Goal: Use online tool/utility: Use online tool/utility

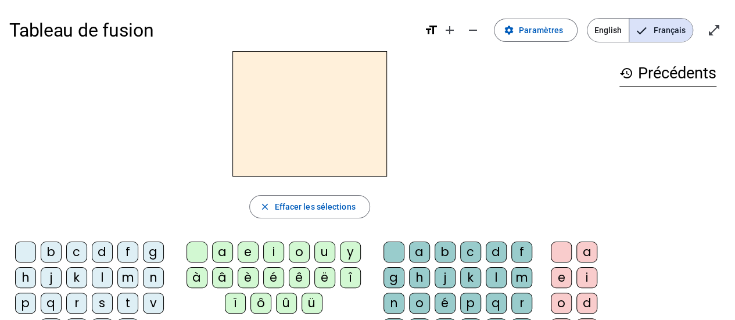
click at [99, 298] on div "s" at bounding box center [102, 303] width 21 height 21
click at [321, 253] on div "u" at bounding box center [324, 252] width 21 height 21
click at [275, 251] on div "i" at bounding box center [273, 252] width 21 height 21
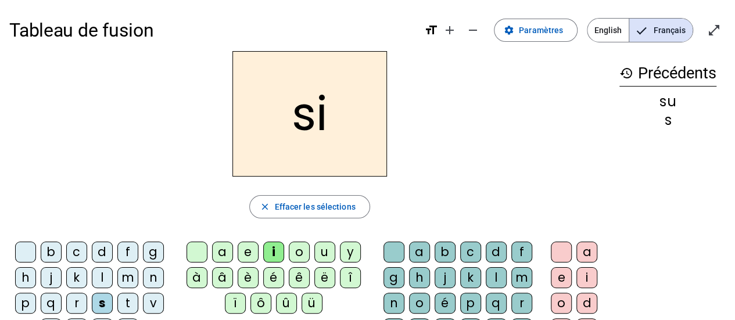
click at [246, 249] on div "e" at bounding box center [248, 252] width 21 height 21
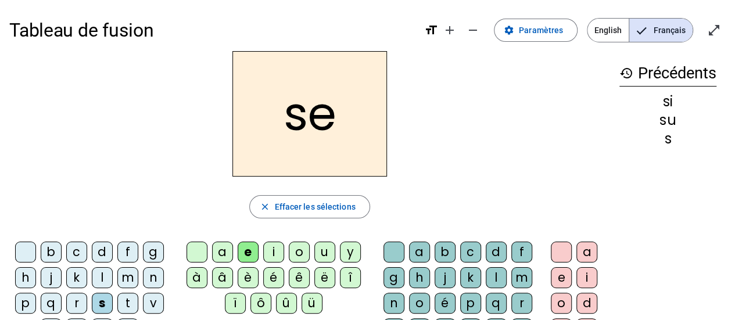
click at [222, 251] on div "a" at bounding box center [222, 252] width 21 height 21
click at [155, 301] on div "v" at bounding box center [153, 303] width 21 height 21
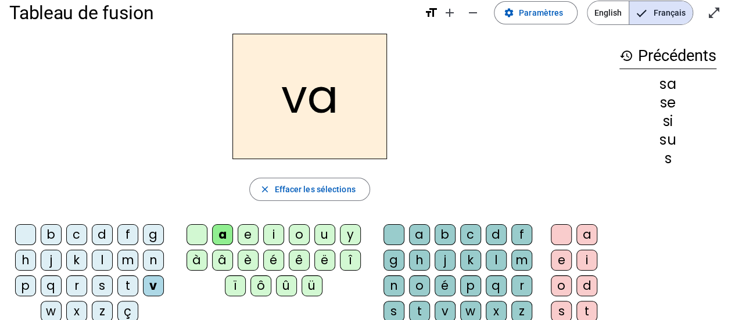
scroll to position [21, 0]
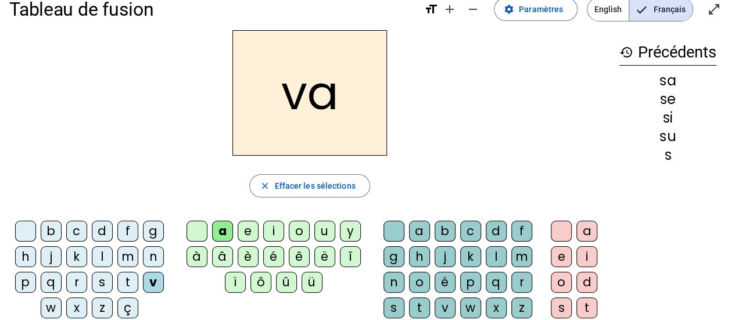
click at [393, 303] on div "s" at bounding box center [394, 308] width 21 height 21
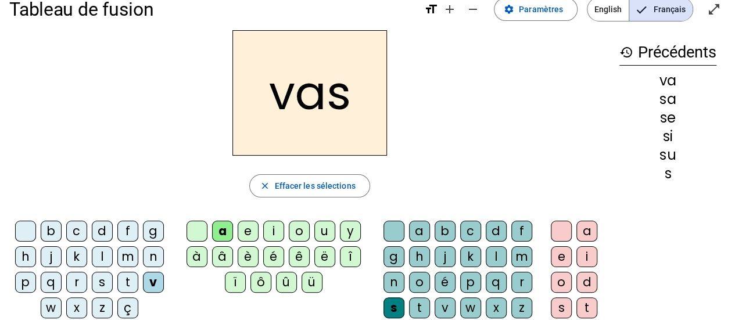
click at [559, 253] on div "e" at bounding box center [561, 256] width 21 height 21
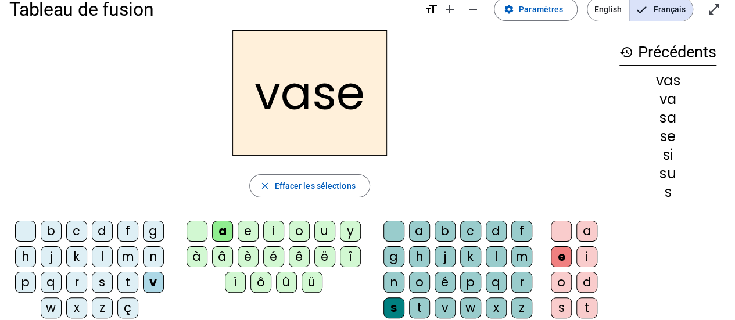
click at [79, 235] on div "c" at bounding box center [76, 231] width 21 height 21
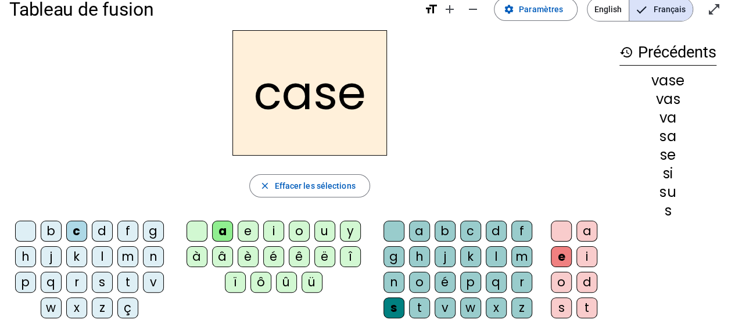
click at [44, 255] on div "j" at bounding box center [51, 256] width 21 height 21
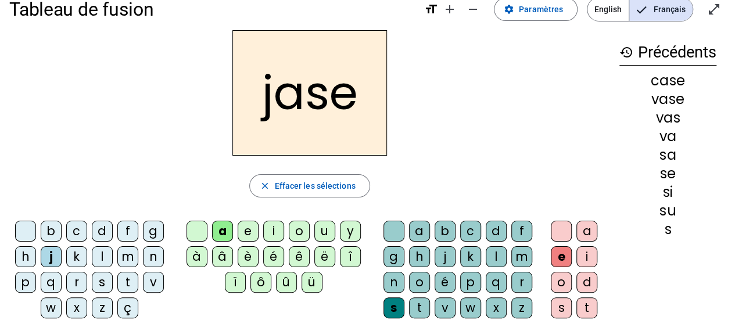
click at [52, 229] on div "b" at bounding box center [51, 231] width 21 height 21
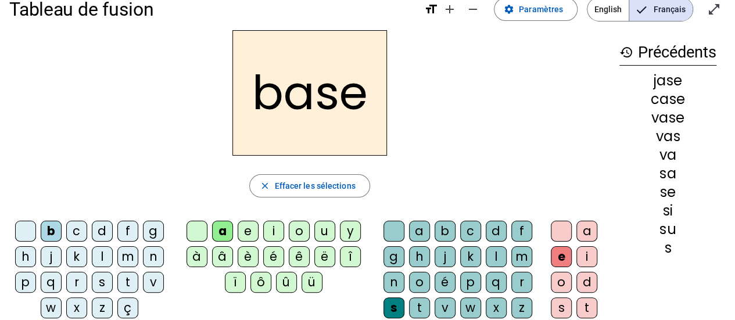
click at [274, 233] on div "i" at bounding box center [273, 231] width 21 height 21
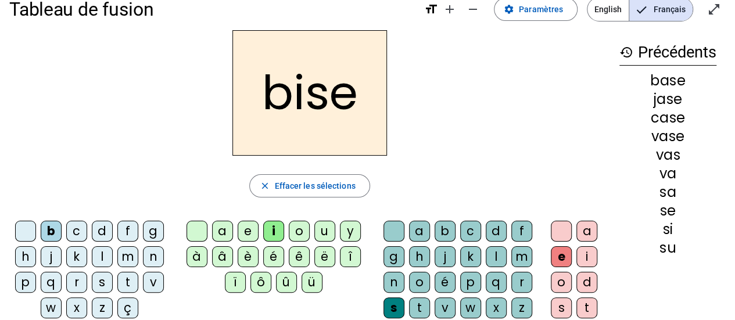
click at [120, 255] on div "m" at bounding box center [127, 256] width 21 height 21
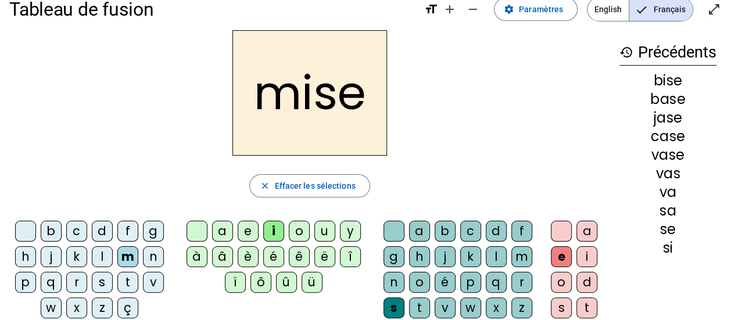
click at [96, 253] on div "l" at bounding box center [102, 256] width 21 height 21
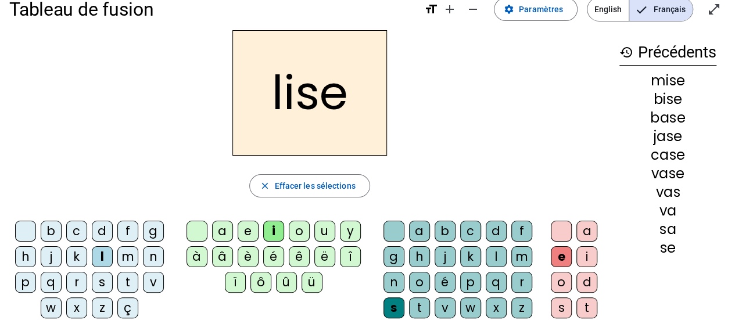
click at [148, 281] on div "v" at bounding box center [153, 282] width 21 height 21
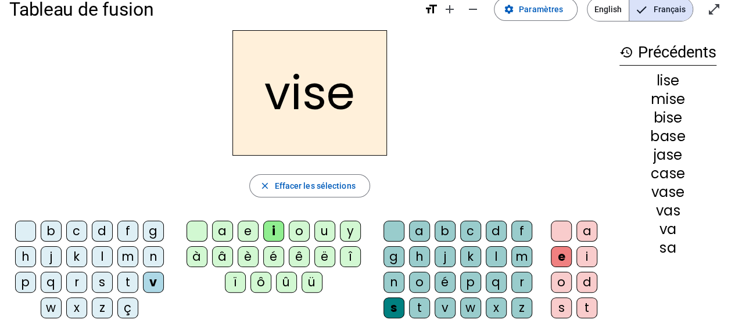
click at [493, 230] on div "d" at bounding box center [496, 231] width 21 height 21
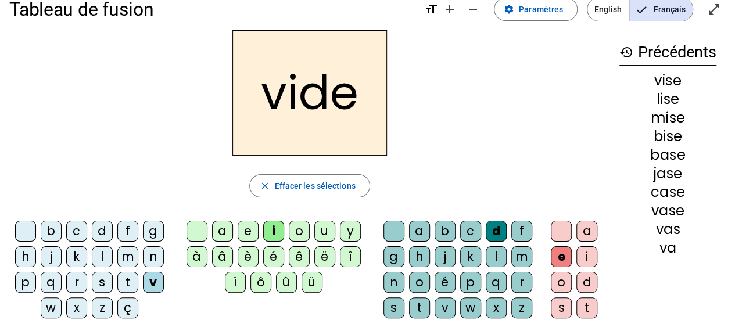
click at [76, 278] on div "r" at bounding box center [76, 282] width 21 height 21
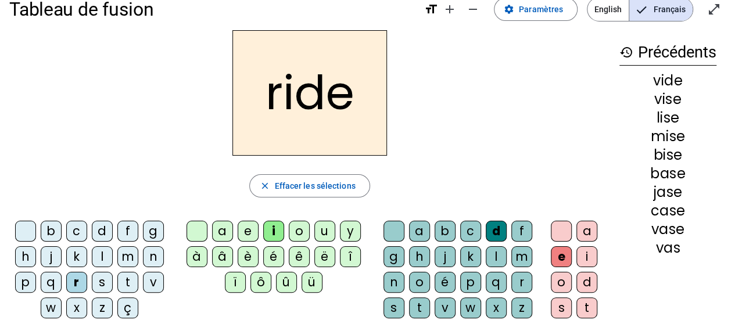
click at [326, 229] on div "u" at bounding box center [324, 231] width 21 height 21
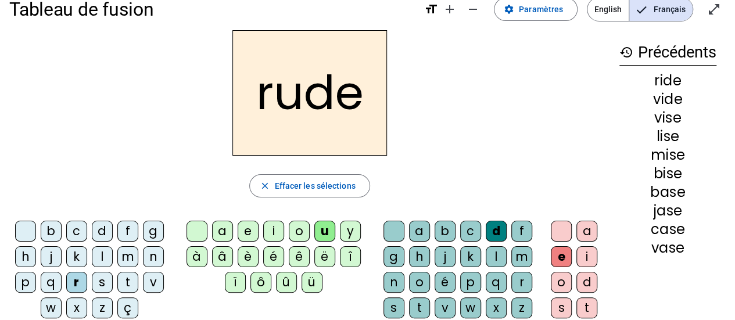
click at [225, 228] on div "a" at bounding box center [222, 231] width 21 height 21
